Goal: Task Accomplishment & Management: Use online tool/utility

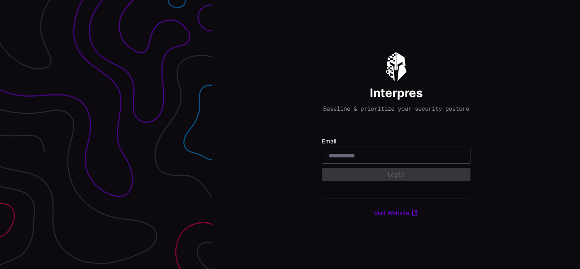
click at [290, 135] on div "Interpres Baseline & prioritize your security posture Email Login Visit Website" at bounding box center [396, 134] width 368 height 269
